Goal: Find specific page/section: Find specific page/section

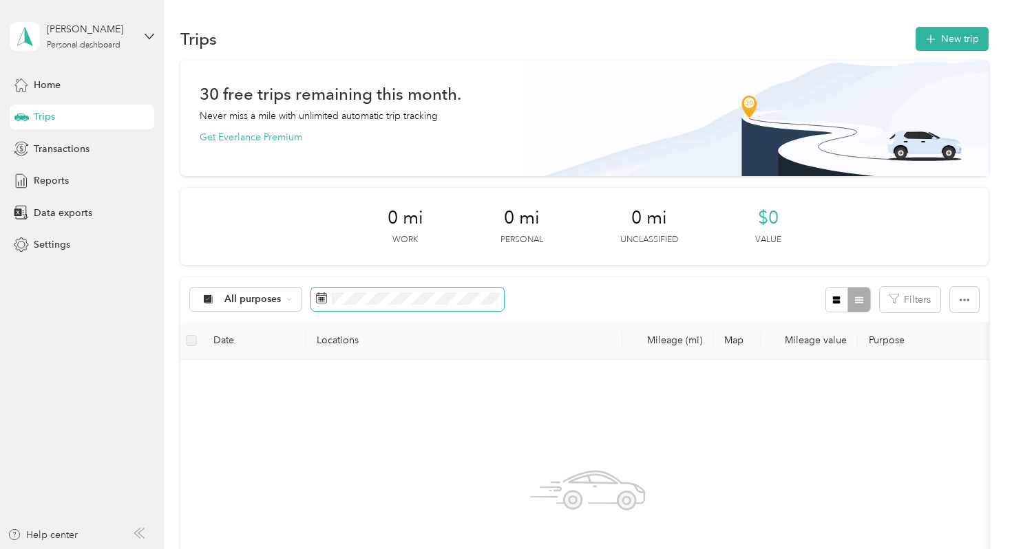
click at [318, 299] on icon at bounding box center [321, 298] width 11 height 11
click at [354, 305] on span at bounding box center [407, 299] width 193 height 23
click at [317, 303] on icon at bounding box center [321, 298] width 11 height 11
click at [293, 305] on div "All purposes" at bounding box center [246, 299] width 112 height 23
click at [341, 292] on span at bounding box center [407, 299] width 193 height 23
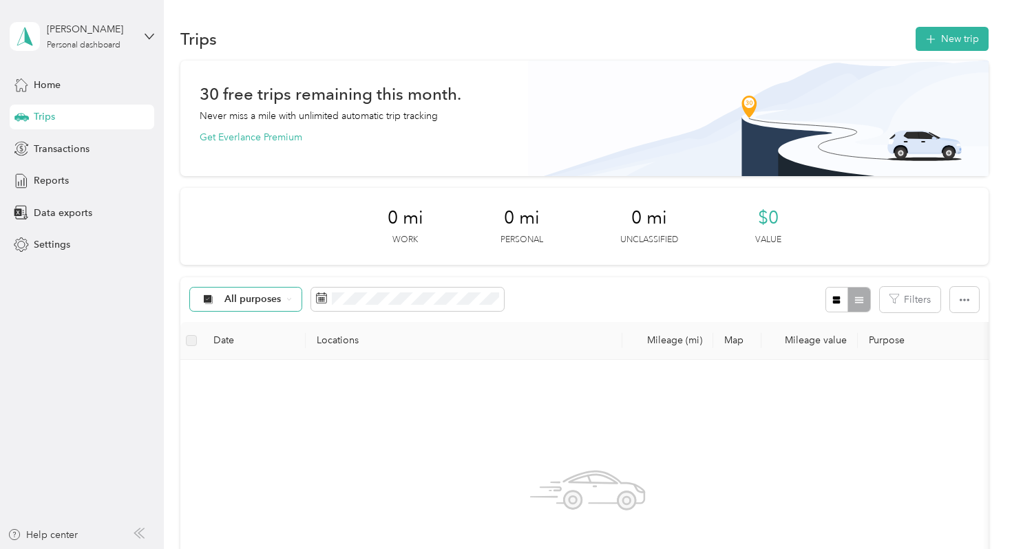
click at [284, 305] on div "All purposes" at bounding box center [246, 299] width 112 height 23
click at [264, 383] on li "Juniper Green" at bounding box center [246, 373] width 110 height 24
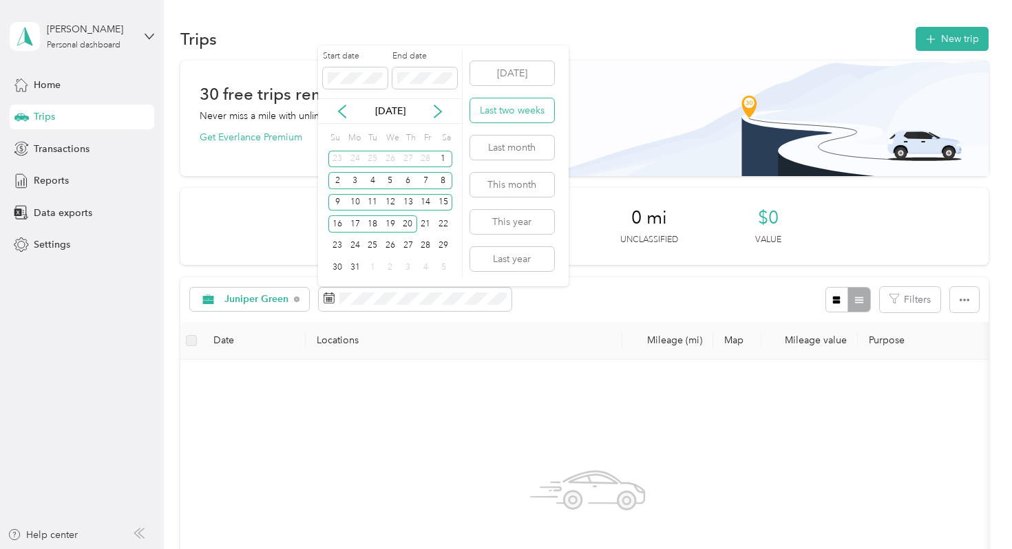
click at [532, 107] on button "Last two weeks" at bounding box center [512, 110] width 84 height 24
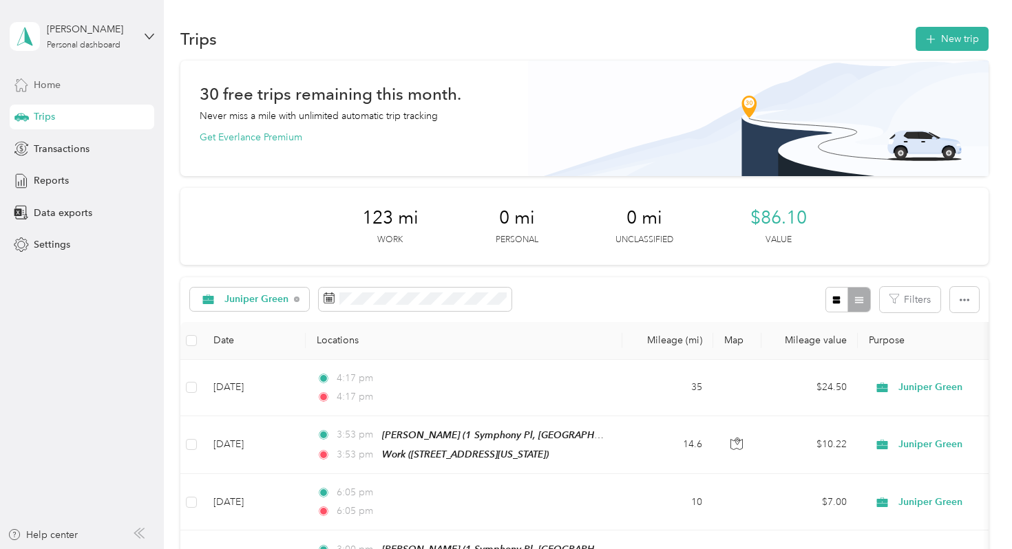
click at [83, 78] on div "Home" at bounding box center [82, 84] width 145 height 25
